Goal: Transaction & Acquisition: Purchase product/service

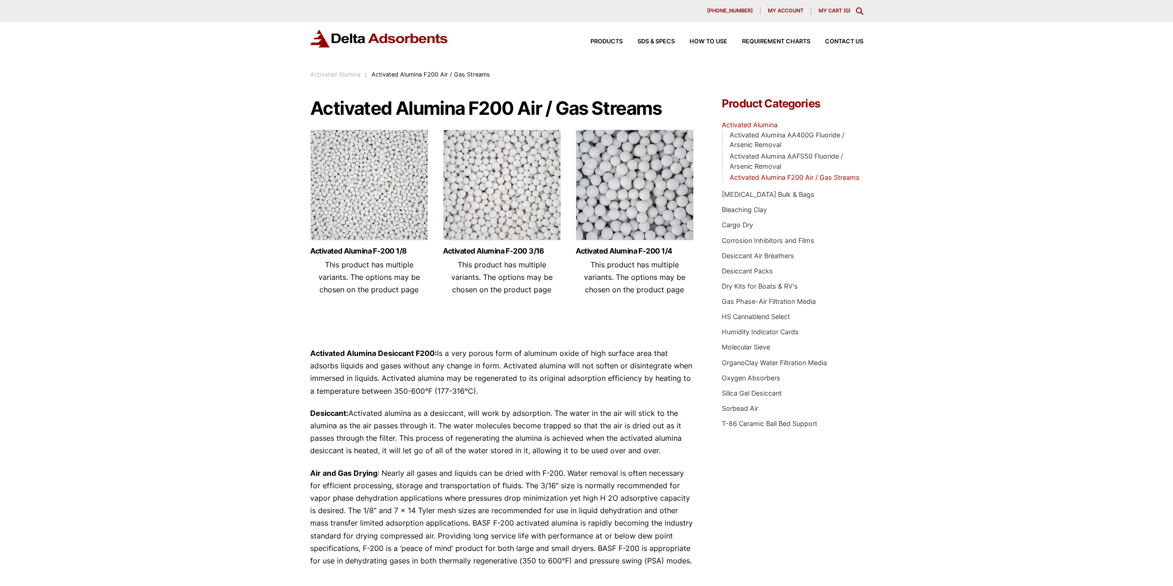
click at [668, 203] on img at bounding box center [635, 187] width 118 height 115
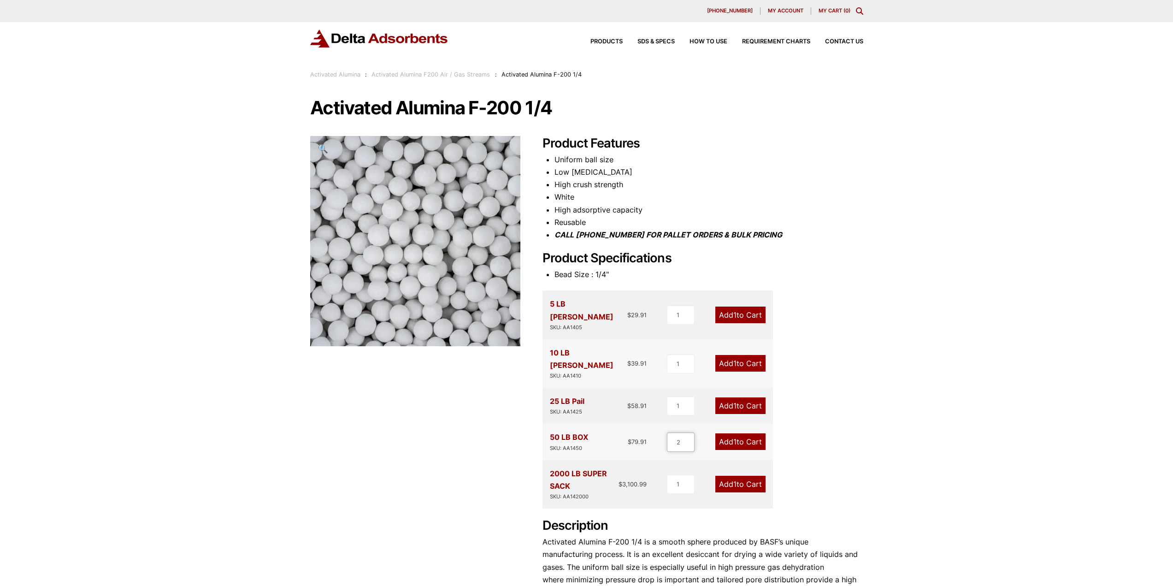
type input "2"
click at [690, 432] on input "2" at bounding box center [681, 441] width 28 height 19
click at [723, 433] on link "Add 2 to Cart" at bounding box center [740, 441] width 52 height 17
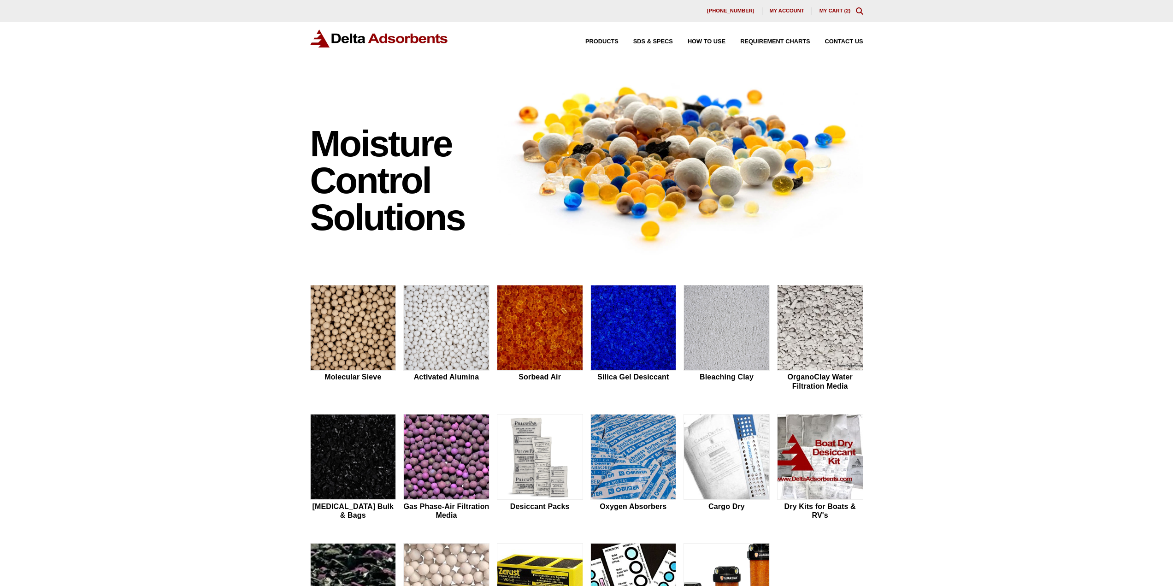
click at [834, 12] on link "My Cart ( 2 )" at bounding box center [835, 11] width 31 height 6
